Goal: Communication & Community: Answer question/provide support

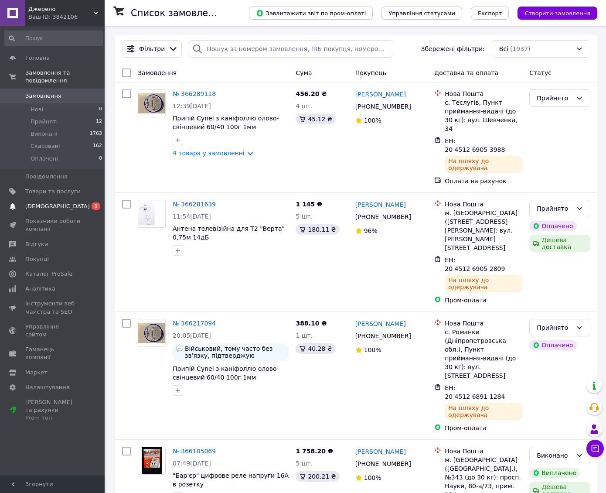
click at [39, 202] on span "[DEMOGRAPHIC_DATA]" at bounding box center [57, 206] width 65 height 8
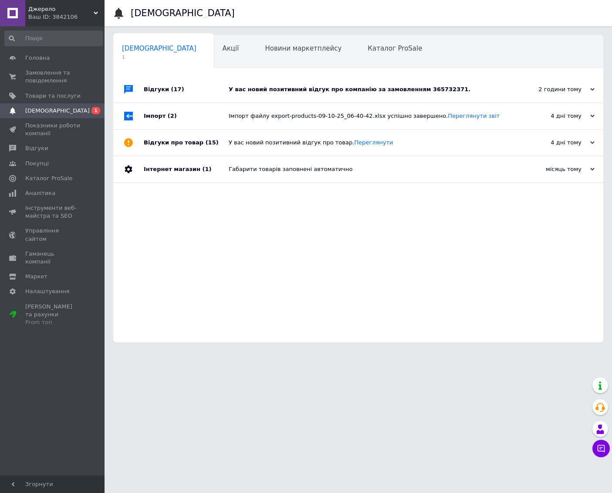
click at [347, 90] on div "У вас новий позитивний відгук про компанію за замовленням 365732371." at bounding box center [368, 89] width 279 height 8
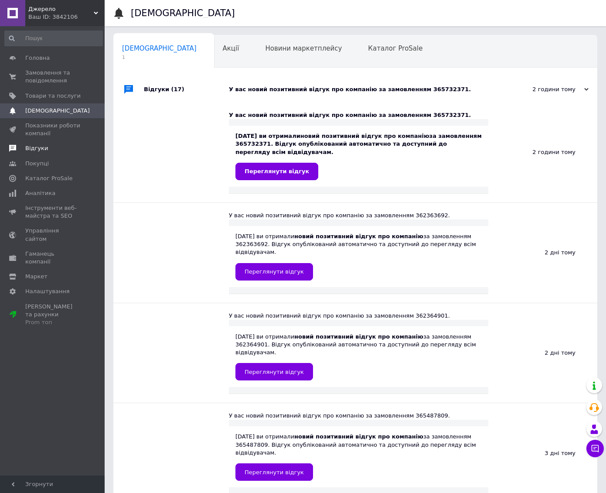
click at [34, 149] on span "Відгуки" at bounding box center [36, 148] width 23 height 8
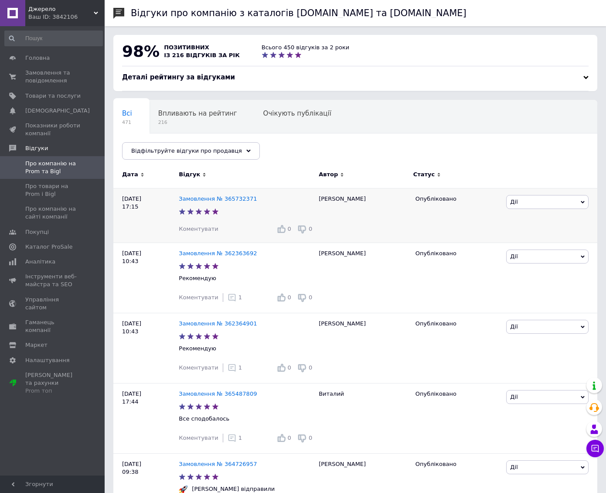
click at [200, 231] on span "Коментувати" at bounding box center [198, 228] width 39 height 7
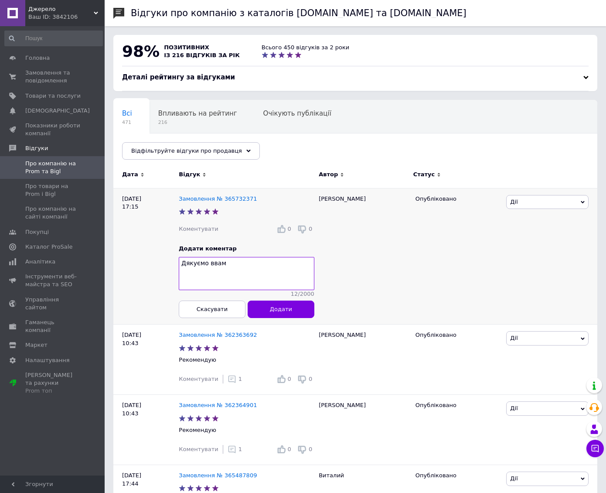
click at [212, 262] on textarea "Дякуємо ввам" at bounding box center [247, 273] width 136 height 33
type textarea "Дякуємо вам"
click at [284, 312] on span "Додати" at bounding box center [281, 309] width 22 height 7
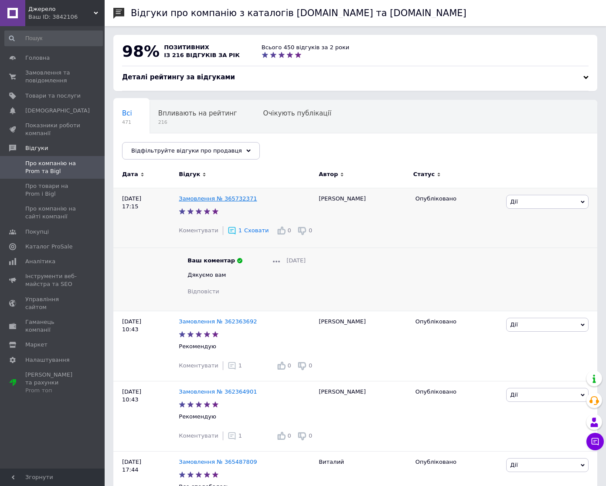
click at [230, 197] on link "Замовлення № 365732371" at bounding box center [218, 198] width 78 height 7
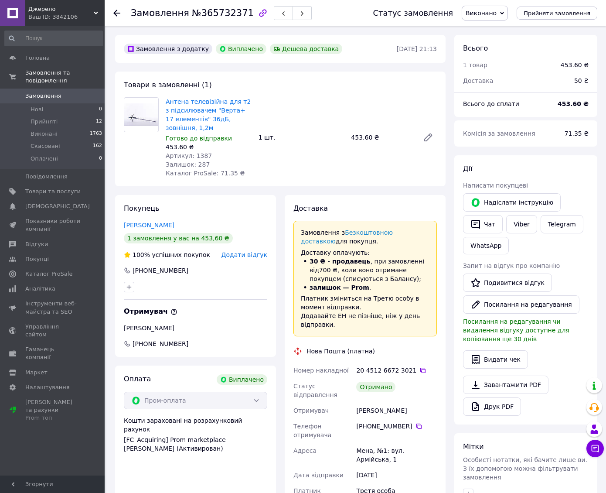
scroll to position [51, 0]
click at [244, 256] on span "Додати відгук" at bounding box center [244, 254] width 46 height 7
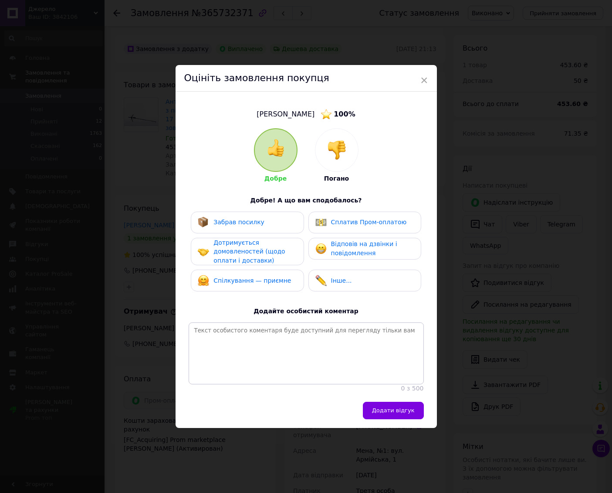
click at [237, 221] on span "Забрав посилку" at bounding box center [239, 221] width 51 height 7
click at [237, 248] on span "Дотримується домовленостей (щодо оплати і доставки)" at bounding box center [249, 251] width 71 height 25
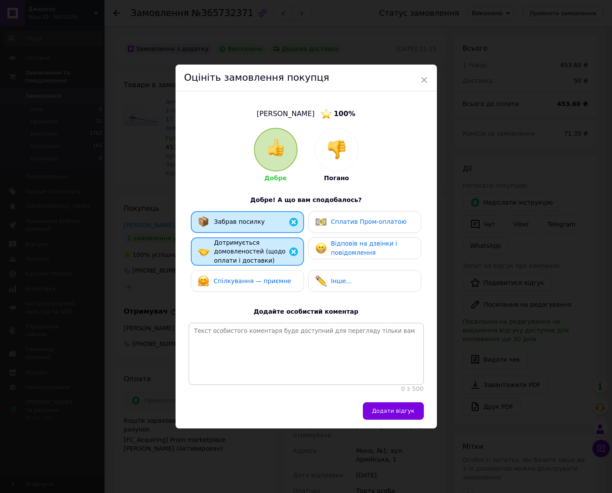
click at [243, 277] on span "Спілкування — приємне" at bounding box center [253, 280] width 78 height 7
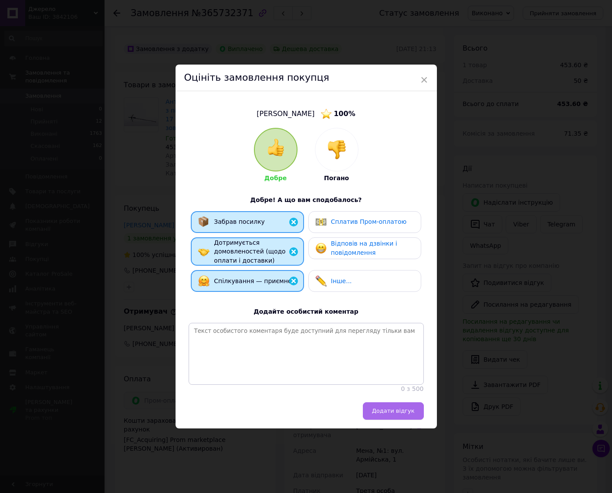
click at [411, 414] on span "Додати відгук" at bounding box center [393, 410] width 43 height 7
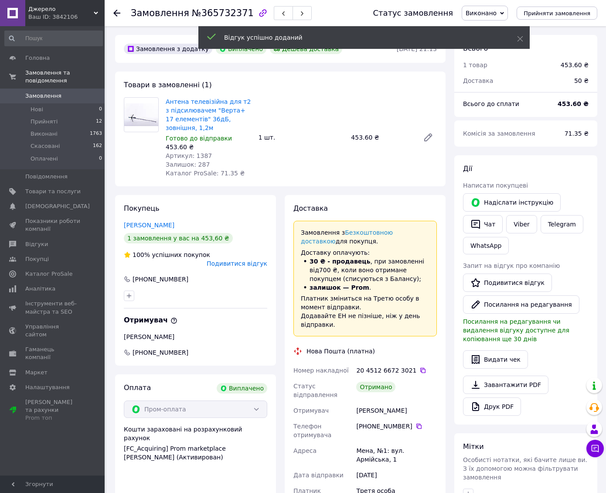
click at [44, 92] on span "Замовлення" at bounding box center [43, 96] width 36 height 8
